Goal: Communication & Community: Participate in discussion

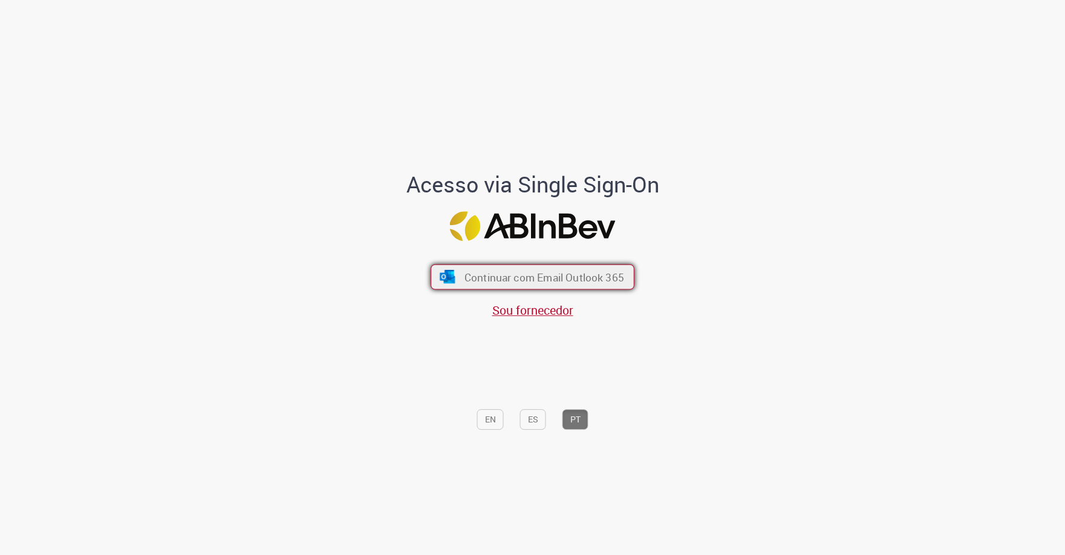
click at [500, 272] on span "Continuar com Email Outlook 365" at bounding box center [545, 277] width 160 height 14
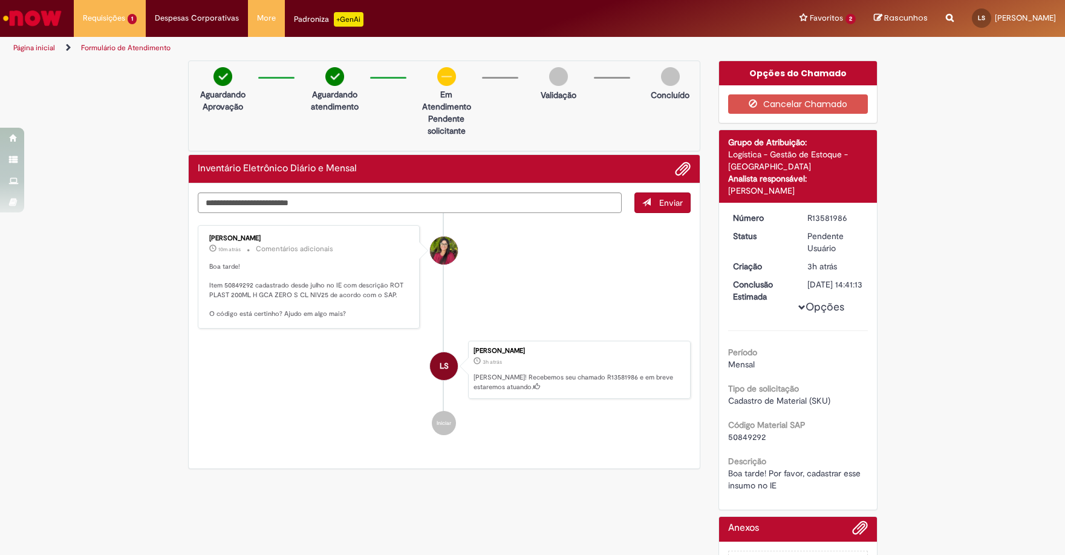
click at [330, 340] on ul "[PERSON_NAME] 10m atrás 10 minutos atrás Comentários adicionais Boa tarde! Item…" at bounding box center [445, 330] width 494 height 234
click at [347, 311] on p "Boa tarde! Item 50849292 cadastrado desde julho no IE com descrição ROT PLAST 2…" at bounding box center [309, 290] width 201 height 57
click at [341, 404] on ul "[PERSON_NAME] 12m atrás 12 minutos atrás Comentários adicionais Boa tarde! Item…" at bounding box center [445, 330] width 494 height 234
click at [520, 206] on textarea "Digite sua mensagem aqui..." at bounding box center [410, 202] width 425 height 21
type textarea "*********"
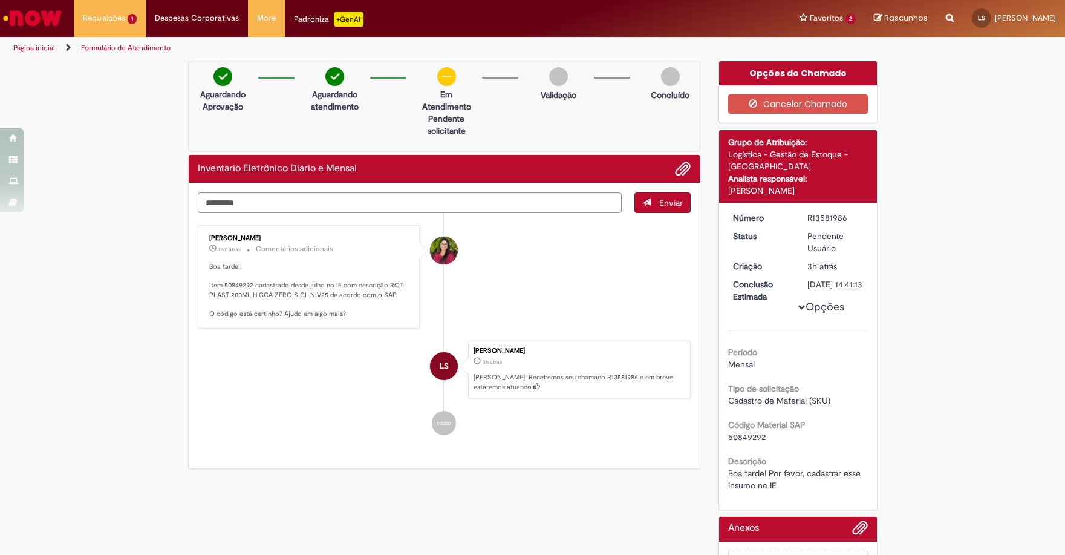
click at [642, 201] on span "submit" at bounding box center [646, 202] width 8 height 8
